Goal: Task Accomplishment & Management: Use online tool/utility

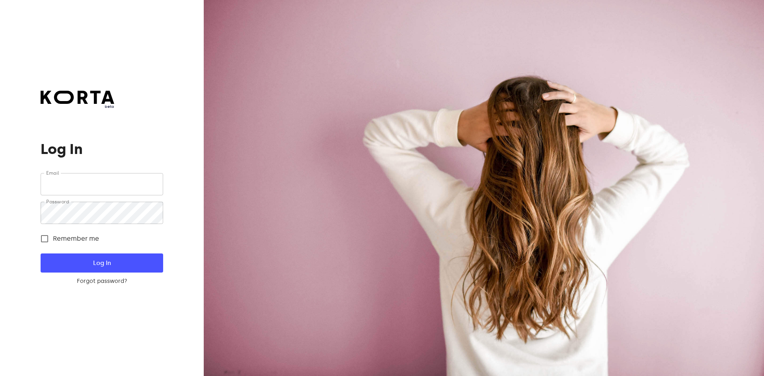
type input "[EMAIL_ADDRESS][DOMAIN_NAME]"
click at [63, 244] on span "Remember me" at bounding box center [76, 239] width 46 height 10
click at [53, 244] on input "Remember me" at bounding box center [44, 238] width 17 height 17
checkbox input "true"
click at [94, 260] on span "Log In" at bounding box center [101, 263] width 97 height 10
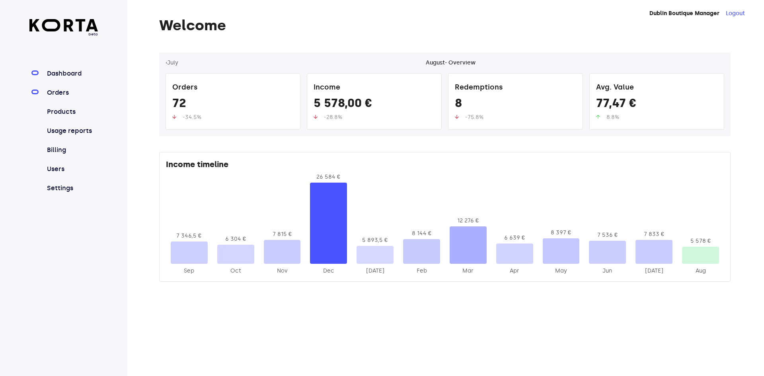
click at [64, 95] on link "Orders" at bounding box center [71, 93] width 53 height 10
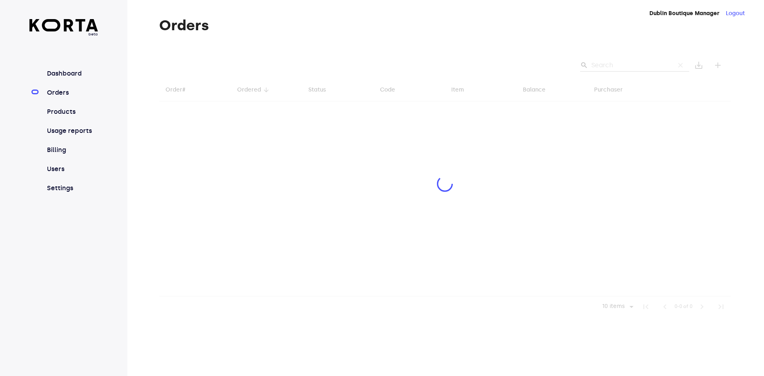
click at [619, 64] on div at bounding box center [444, 185] width 571 height 265
click at [619, 69] on div at bounding box center [444, 185] width 571 height 265
click at [615, 68] on div at bounding box center [444, 185] width 571 height 265
click at [613, 66] on div at bounding box center [444, 185] width 571 height 265
click at [611, 64] on div at bounding box center [444, 185] width 571 height 265
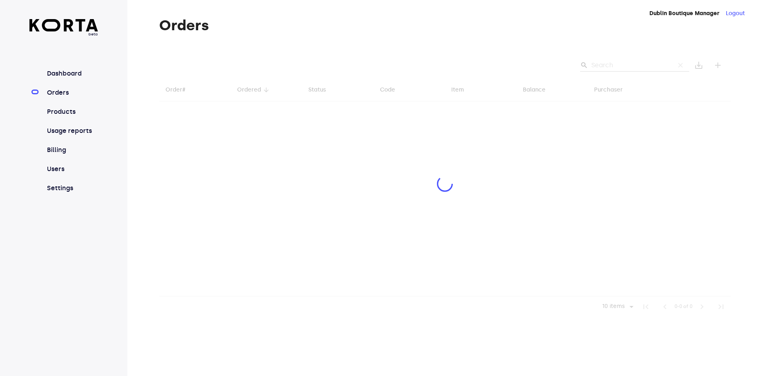
click at [614, 66] on div at bounding box center [444, 185] width 571 height 265
click at [615, 68] on div at bounding box center [444, 185] width 571 height 265
click at [613, 66] on div at bounding box center [444, 185] width 571 height 265
click at [614, 66] on div at bounding box center [444, 185] width 571 height 265
click at [612, 66] on div at bounding box center [444, 185] width 571 height 265
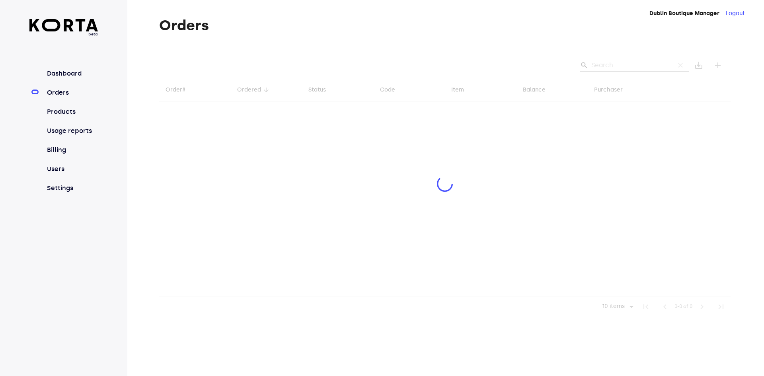
click at [610, 67] on div at bounding box center [444, 185] width 571 height 265
click at [610, 66] on div at bounding box center [444, 185] width 571 height 265
click at [608, 63] on div at bounding box center [444, 185] width 571 height 265
click at [606, 63] on div at bounding box center [444, 185] width 571 height 265
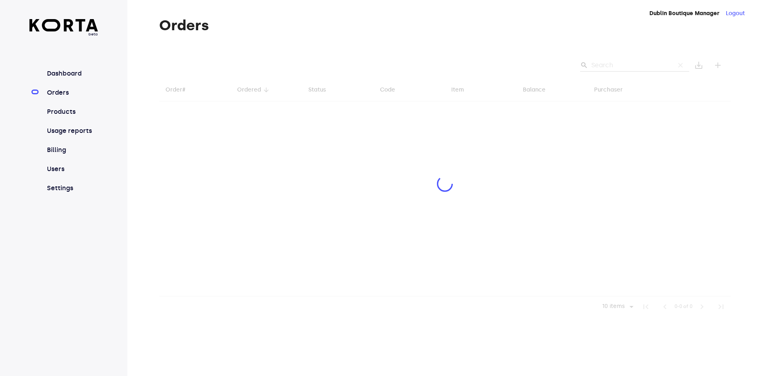
click at [606, 62] on div at bounding box center [444, 185] width 571 height 265
click at [605, 60] on div at bounding box center [444, 185] width 571 height 265
click at [606, 59] on div at bounding box center [444, 185] width 571 height 265
click at [609, 61] on div at bounding box center [444, 185] width 571 height 265
click at [610, 62] on div at bounding box center [444, 185] width 571 height 265
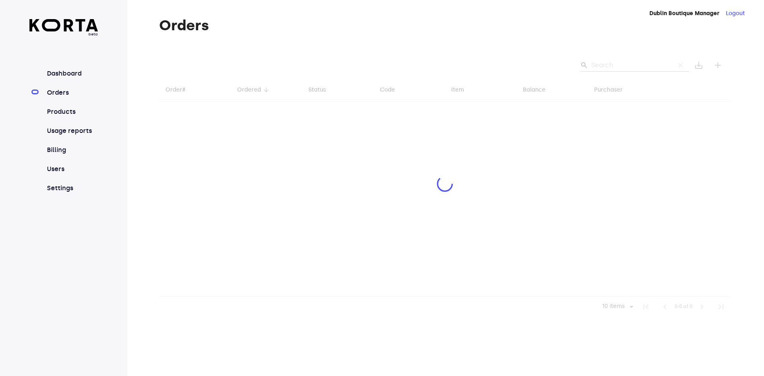
click at [613, 62] on div at bounding box center [444, 185] width 571 height 265
click at [614, 63] on div at bounding box center [444, 185] width 571 height 265
click at [616, 63] on div at bounding box center [444, 185] width 571 height 265
click at [615, 63] on div at bounding box center [444, 185] width 571 height 265
click at [616, 64] on div at bounding box center [444, 185] width 571 height 265
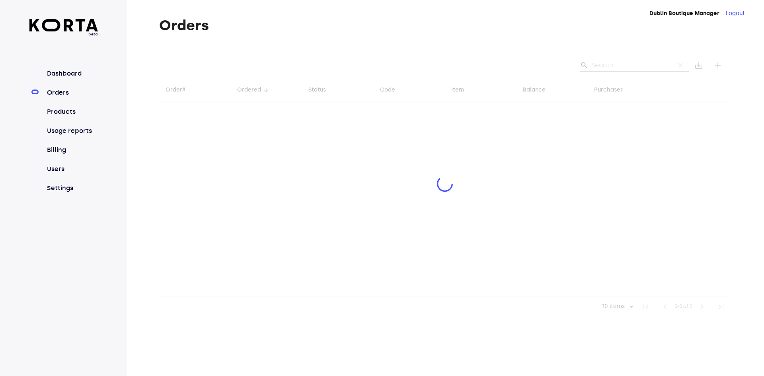
click at [617, 64] on div at bounding box center [444, 185] width 571 height 265
click at [618, 66] on div at bounding box center [444, 185] width 571 height 265
click at [618, 65] on div at bounding box center [444, 185] width 571 height 265
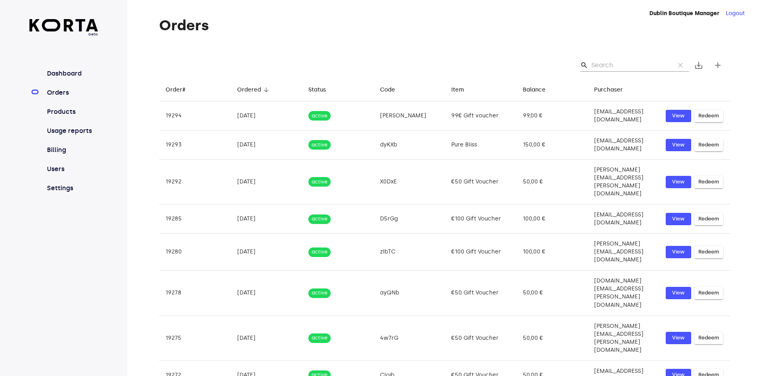
click at [606, 68] on input "Search" at bounding box center [629, 65] width 77 height 13
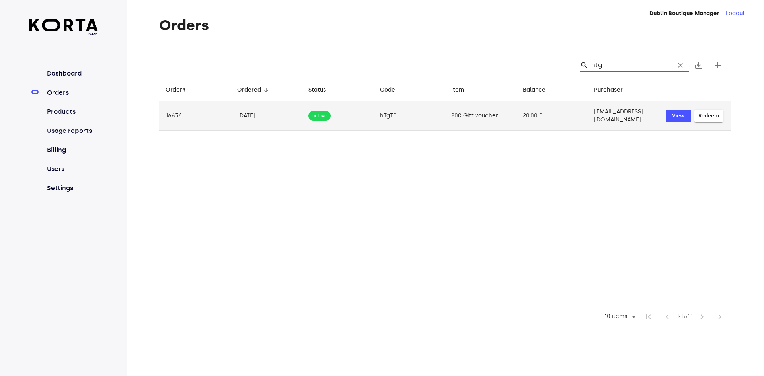
type input "htg"
click at [389, 115] on td "hTgT0" at bounding box center [410, 115] width 72 height 29
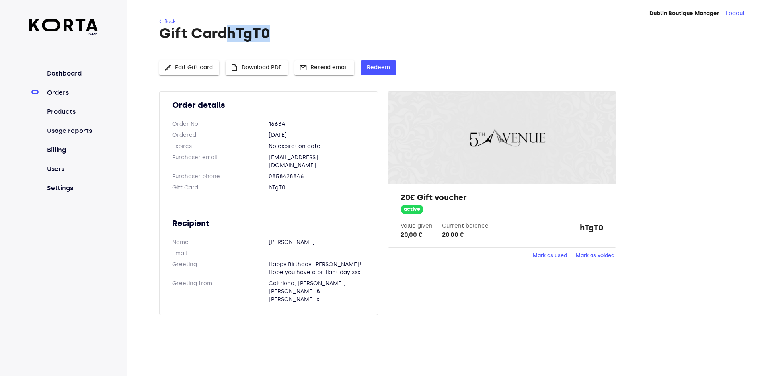
drag, startPoint x: 280, startPoint y: 35, endPoint x: 233, endPoint y: 36, distance: 47.0
click at [233, 36] on h1 "Gift Card hTgT0" at bounding box center [444, 33] width 571 height 16
copy h1 "hTgT0"
click at [380, 71] on span "Redeem" at bounding box center [378, 68] width 23 height 10
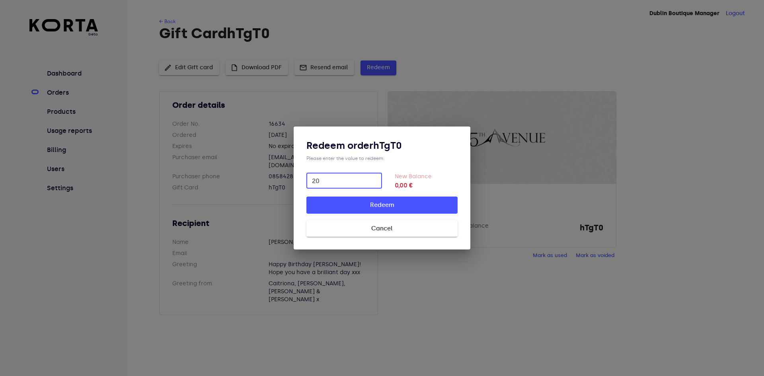
type input "20"
click at [408, 199] on button "Redeem" at bounding box center [381, 205] width 151 height 17
